Goal: Task Accomplishment & Management: Use online tool/utility

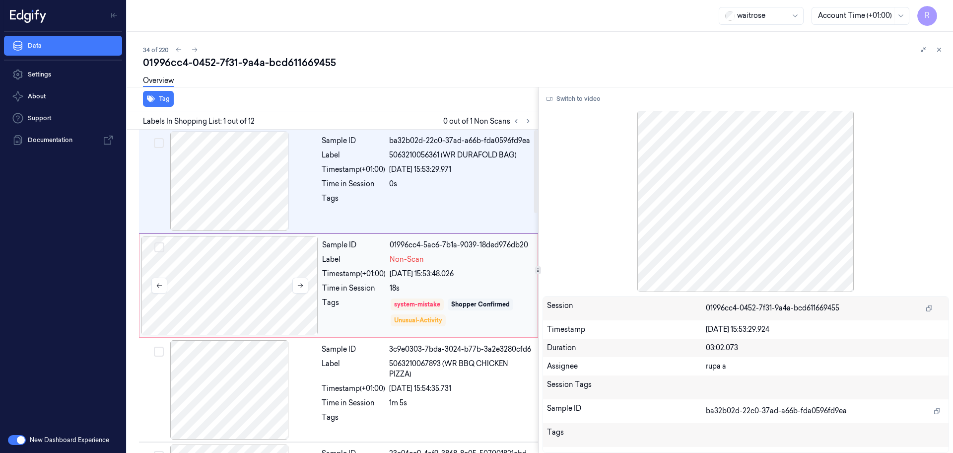
click at [285, 296] on div at bounding box center [229, 285] width 177 height 99
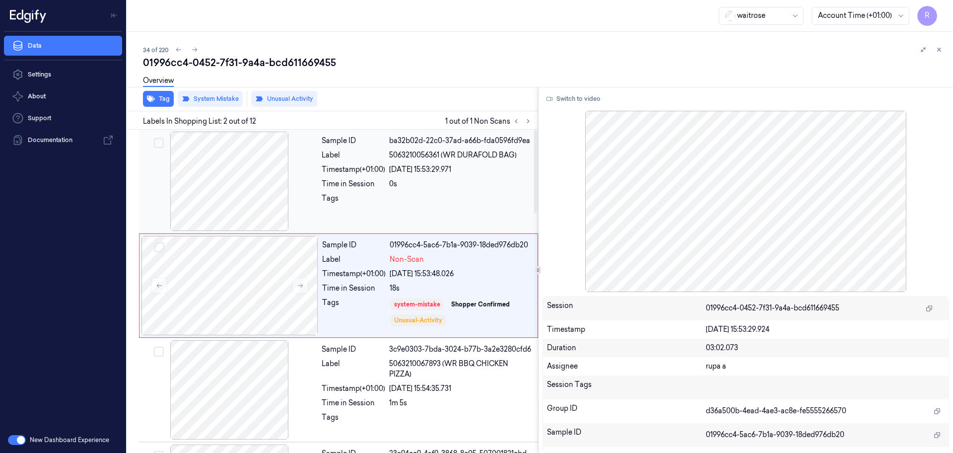
click at [251, 183] on div at bounding box center [229, 181] width 177 height 99
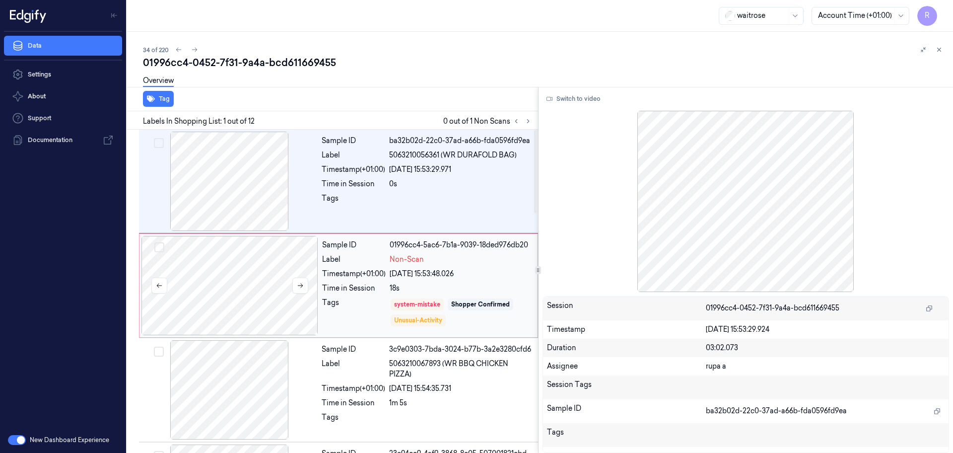
click at [240, 288] on div at bounding box center [229, 285] width 177 height 99
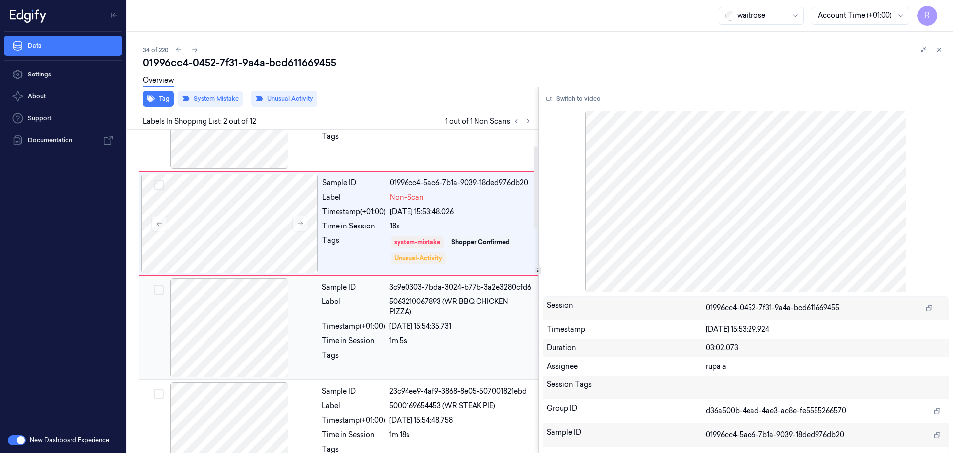
click at [226, 334] on div at bounding box center [229, 327] width 177 height 99
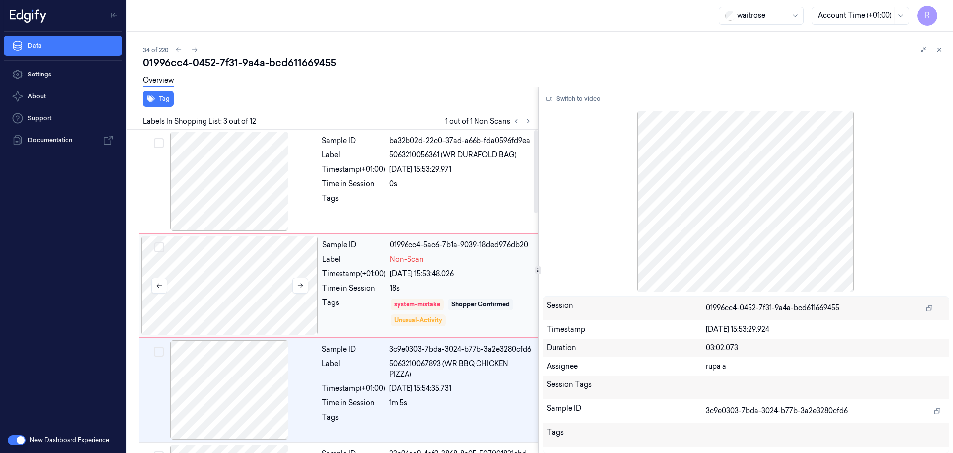
click at [261, 262] on div at bounding box center [229, 285] width 177 height 99
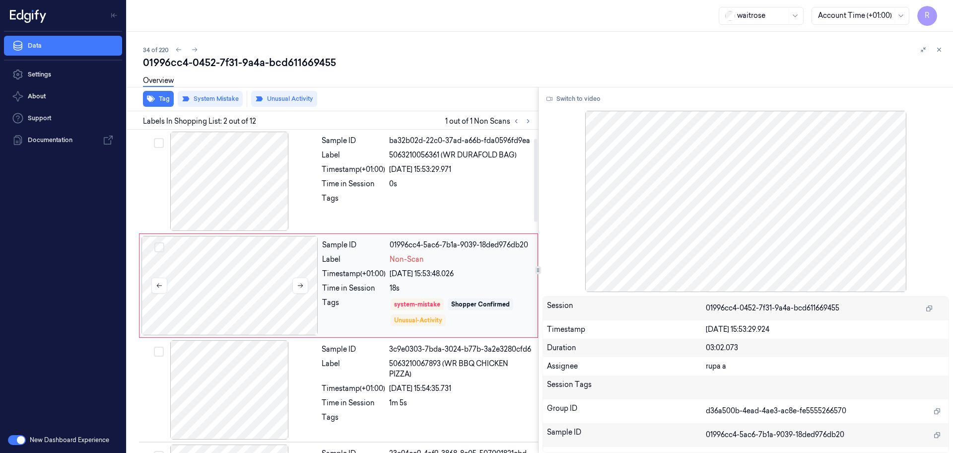
scroll to position [62, 0]
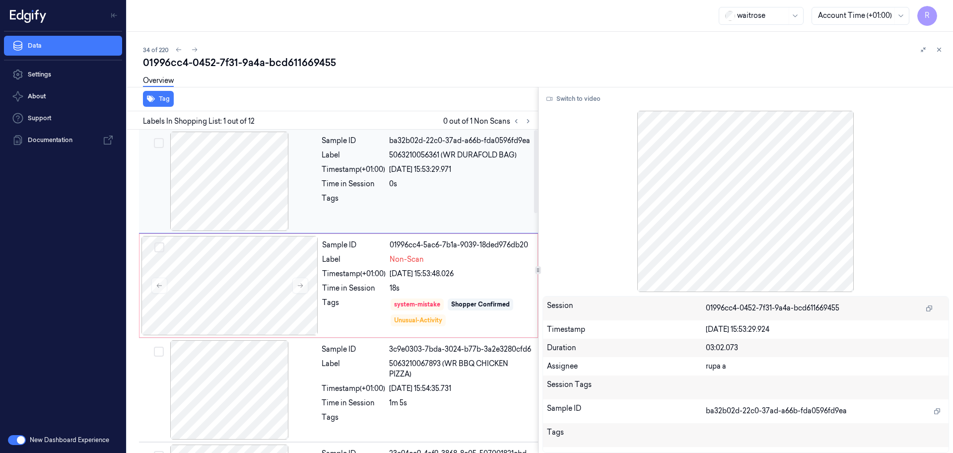
click at [230, 199] on div at bounding box center [229, 181] width 177 height 99
click at [238, 183] on div at bounding box center [229, 181] width 177 height 99
click at [247, 279] on div at bounding box center [229, 285] width 177 height 99
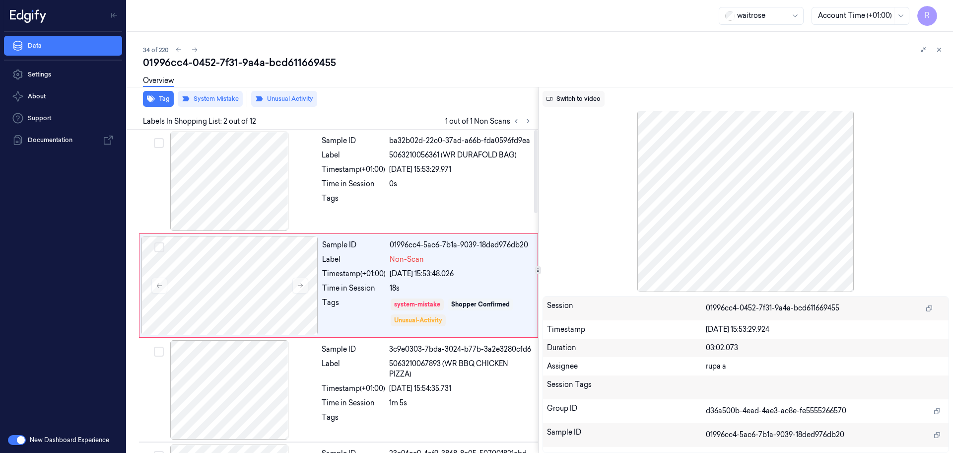
click at [576, 99] on button "Switch to video" at bounding box center [573, 99] width 62 height 16
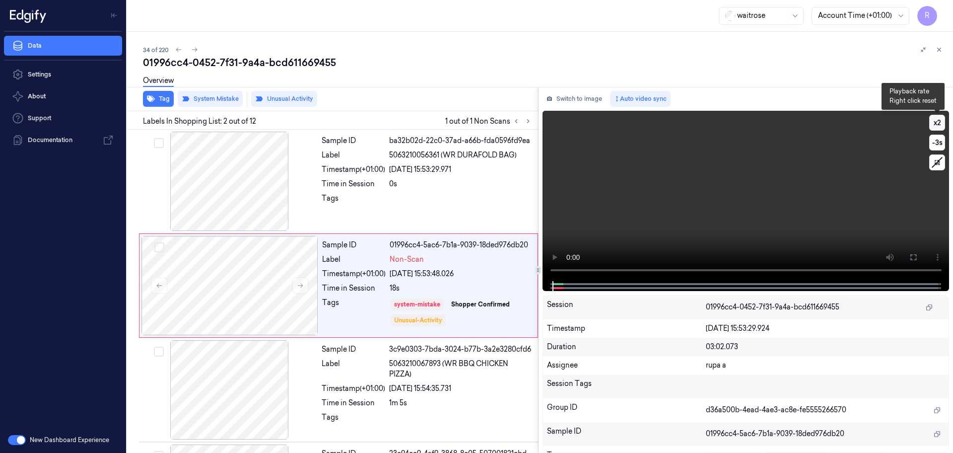
click at [940, 126] on button "x 2" at bounding box center [937, 123] width 16 height 16
click at [940, 126] on button "x 4" at bounding box center [937, 123] width 16 height 16
click at [940, 126] on button "x 1" at bounding box center [937, 123] width 16 height 16
click at [912, 252] on button at bounding box center [913, 257] width 16 height 16
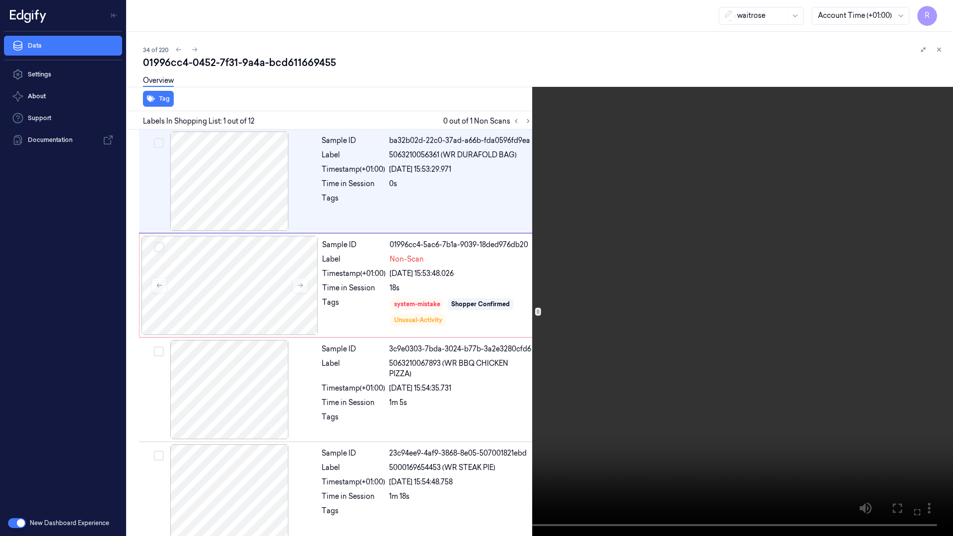
click at [59, 428] on video at bounding box center [476, 268] width 953 height 536
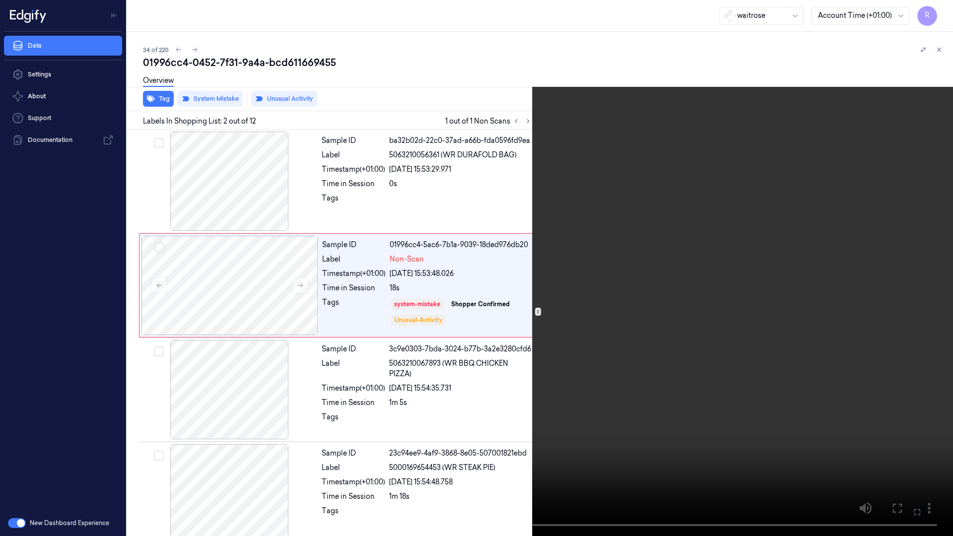
click at [289, 378] on video at bounding box center [476, 268] width 953 height 536
click at [944, 49] on icon at bounding box center [941, 51] width 11 height 11
click at [193, 362] on video at bounding box center [476, 268] width 953 height 536
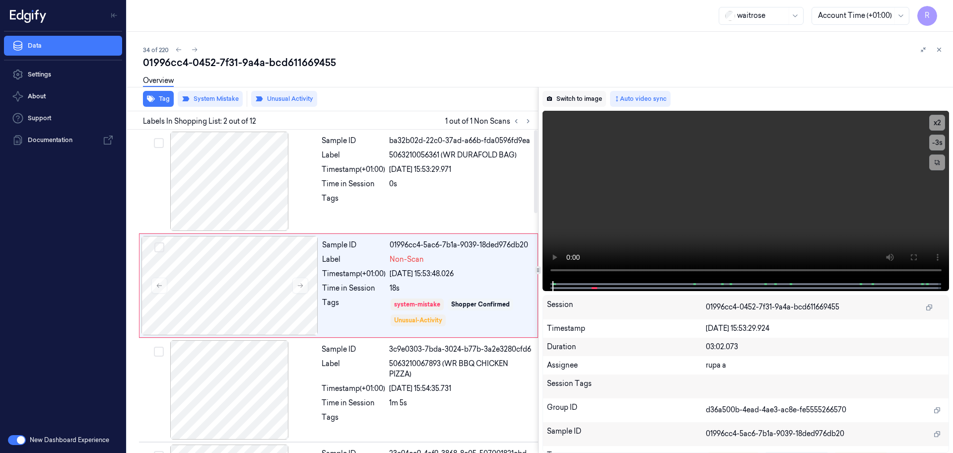
click at [576, 96] on button "Switch to image" at bounding box center [574, 99] width 64 height 16
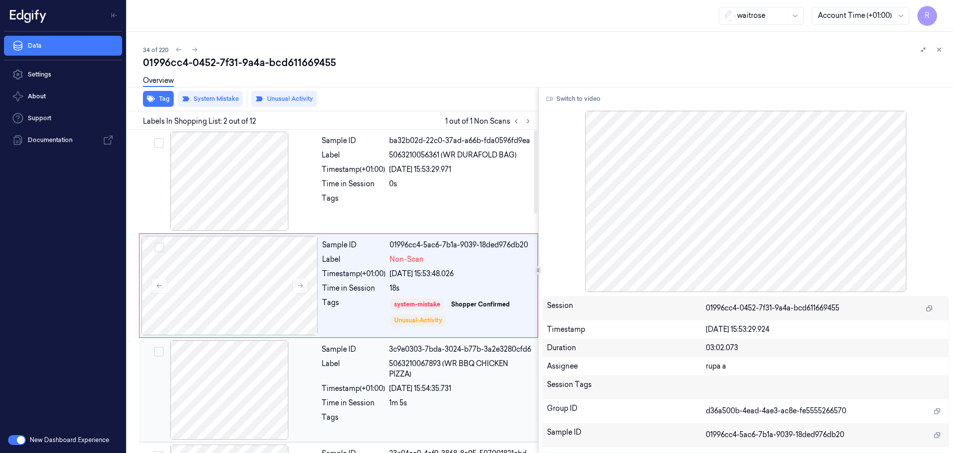
scroll to position [62, 0]
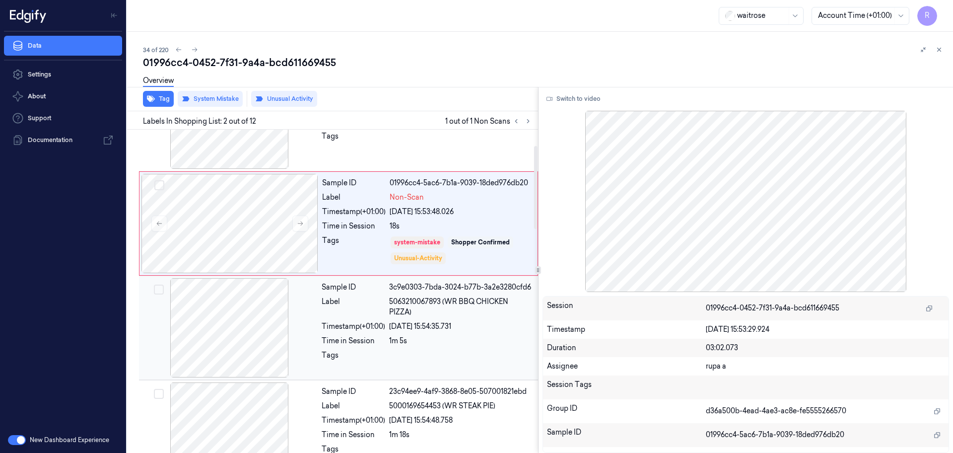
click at [225, 349] on div at bounding box center [229, 327] width 177 height 99
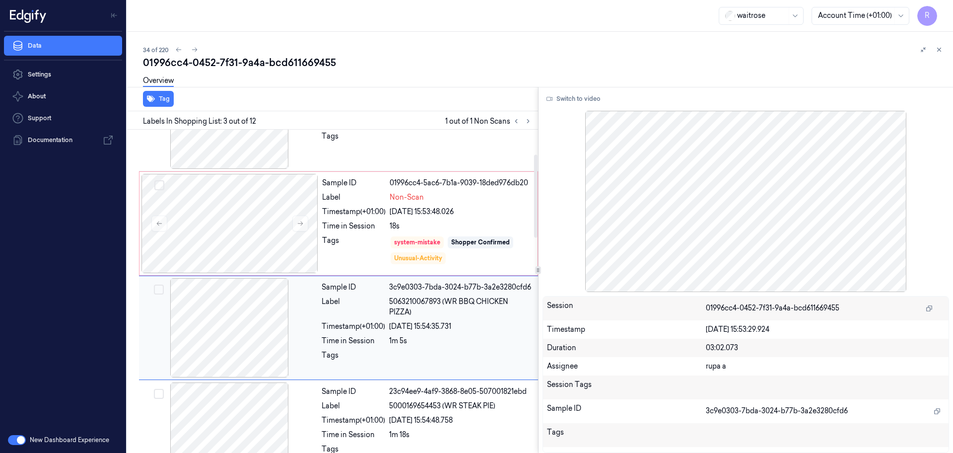
scroll to position [99, 0]
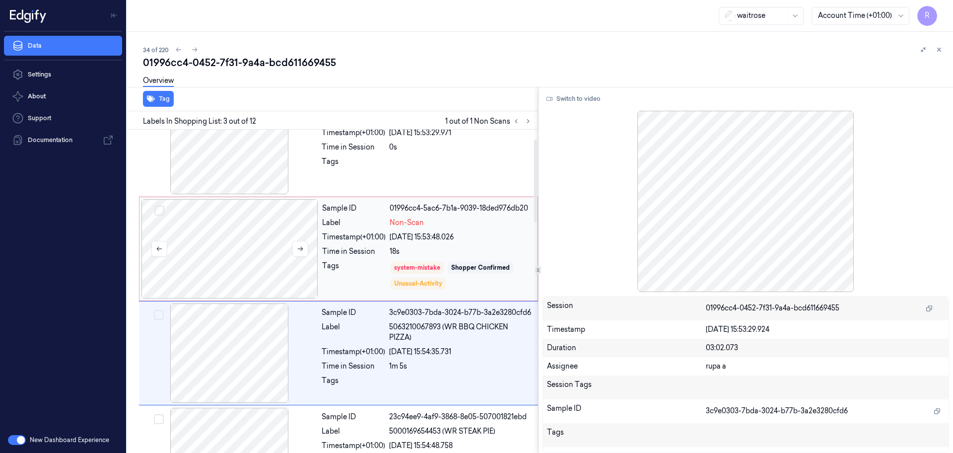
click at [256, 243] on div at bounding box center [229, 248] width 177 height 99
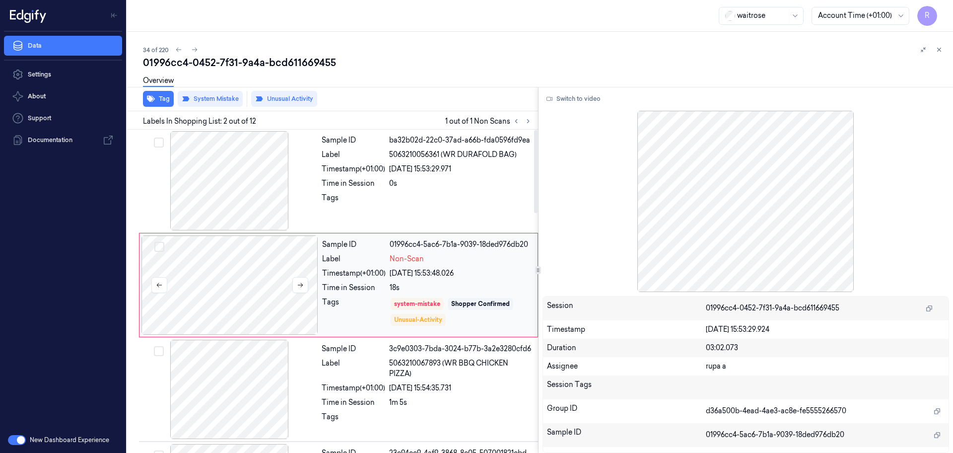
scroll to position [0, 0]
